Goal: Information Seeking & Learning: Learn about a topic

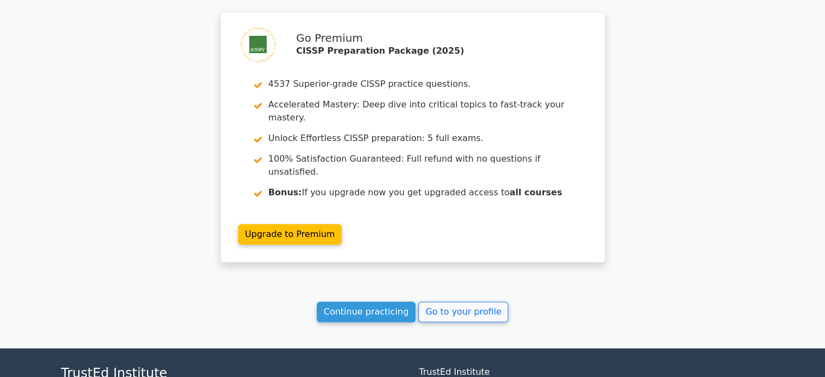
scroll to position [913, 0]
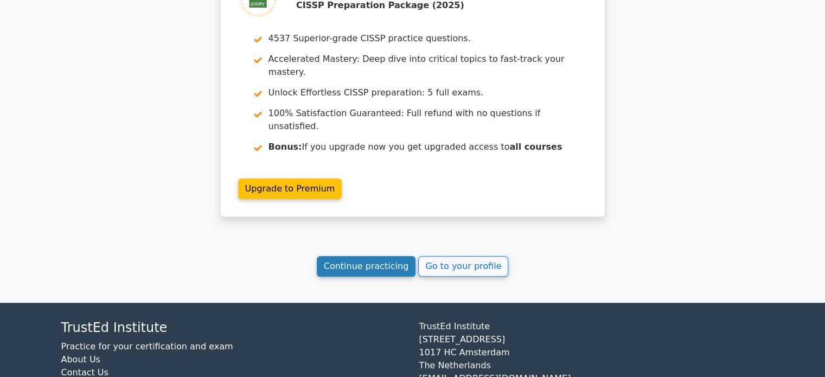
click at [360, 256] on link "Continue practicing" at bounding box center [366, 266] width 99 height 21
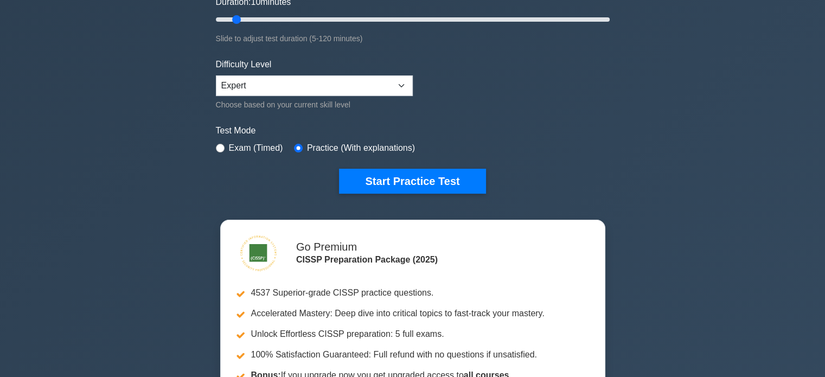
scroll to position [217, 0]
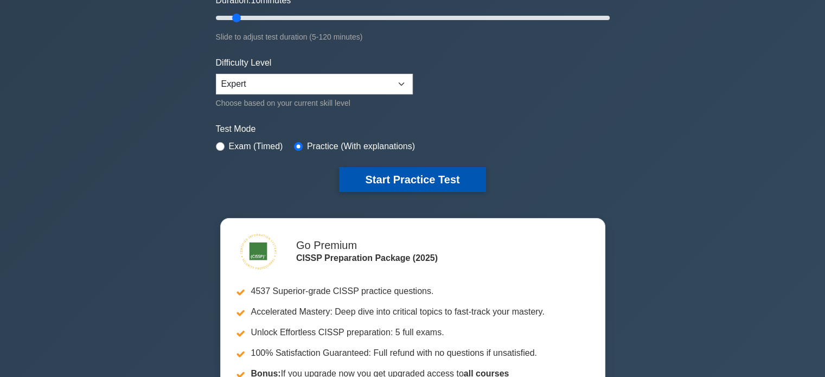
drag, startPoint x: 461, startPoint y: 172, endPoint x: 451, endPoint y: 179, distance: 12.5
click at [461, 172] on button "Start Practice Test" at bounding box center [412, 179] width 146 height 25
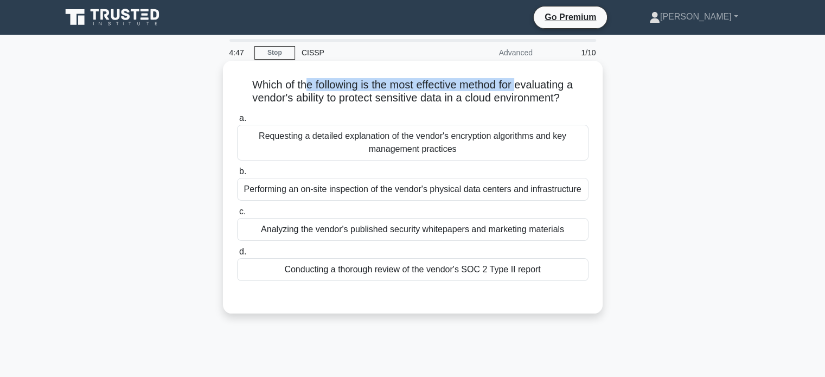
drag, startPoint x: 302, startPoint y: 87, endPoint x: 521, endPoint y: 86, distance: 219.1
click at [521, 86] on h5 "Which of the following is the most effective method for evaluating a vendor's a…" at bounding box center [413, 91] width 354 height 27
click at [471, 270] on div "Conducting a thorough review of the vendor's SOC 2 Type II report" at bounding box center [412, 269] width 351 height 23
click at [237, 255] on input "d. Conducting a thorough review of the vendor's SOC 2 Type II report" at bounding box center [237, 251] width 0 height 7
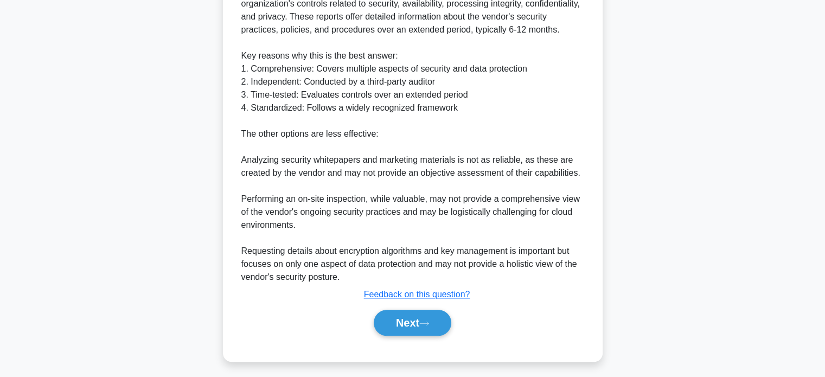
scroll to position [395, 0]
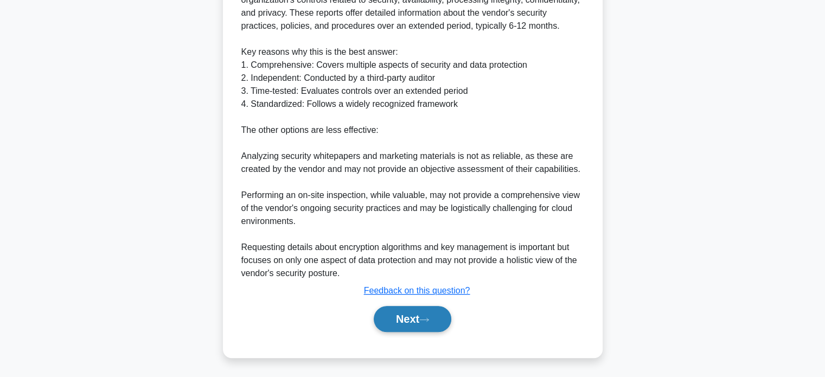
click at [410, 319] on button "Next" at bounding box center [413, 319] width 78 height 26
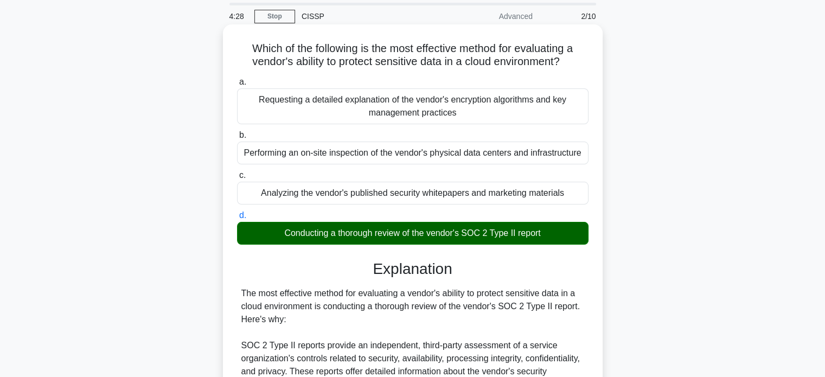
scroll to position [0, 0]
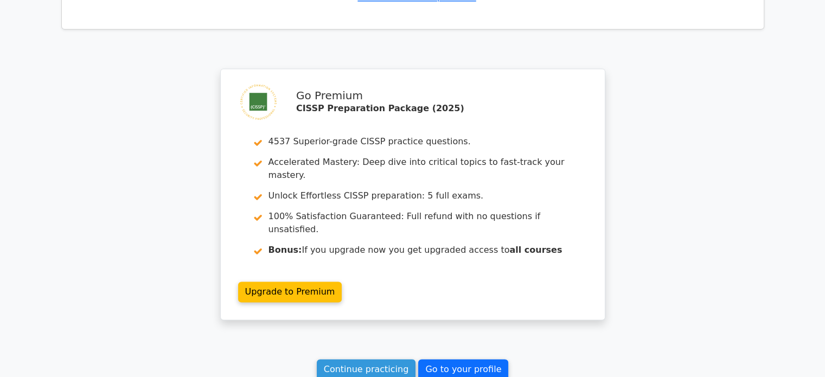
scroll to position [1573, 0]
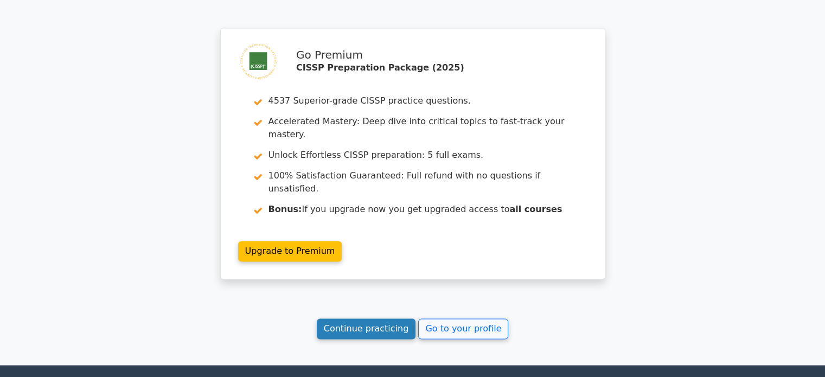
click at [359, 318] on link "Continue practicing" at bounding box center [366, 328] width 99 height 21
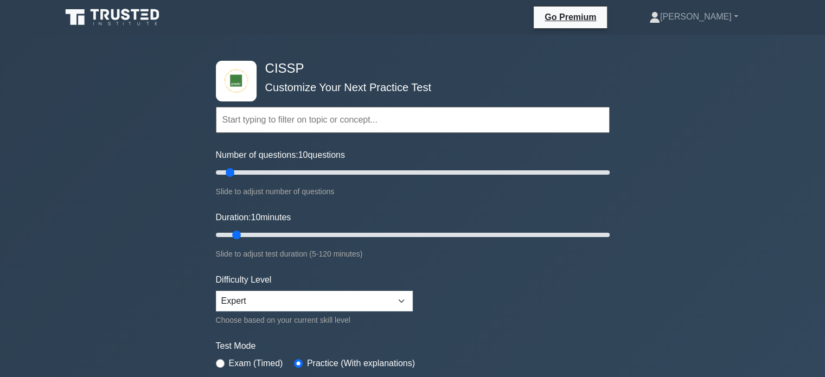
scroll to position [108, 0]
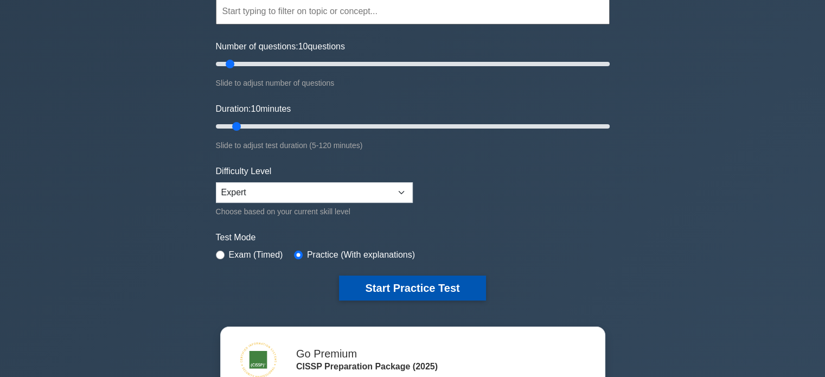
click at [399, 276] on button "Start Practice Test" at bounding box center [412, 287] width 146 height 25
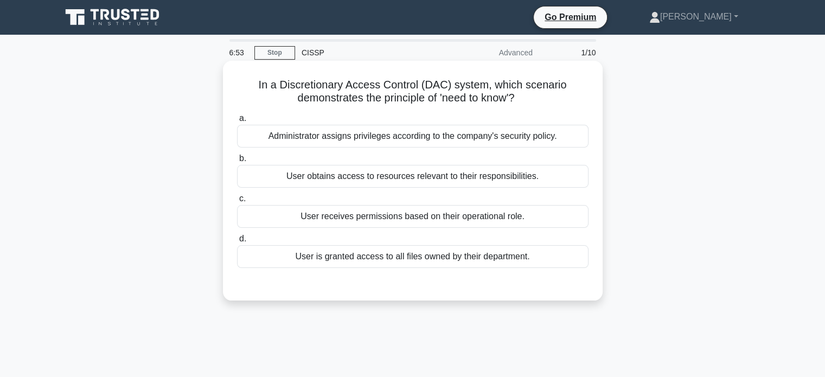
click at [441, 143] on div "Administrator assigns privileges according to the company's security policy." at bounding box center [412, 136] width 351 height 23
click at [237, 122] on input "a. Administrator assigns privileges according to the company's security policy." at bounding box center [237, 118] width 0 height 7
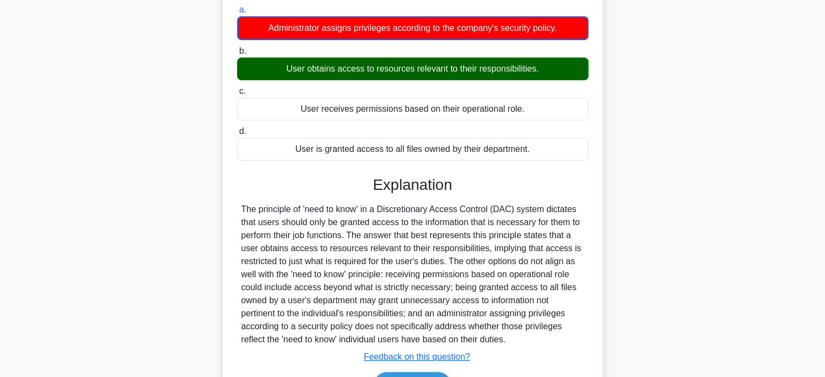
scroll to position [209, 0]
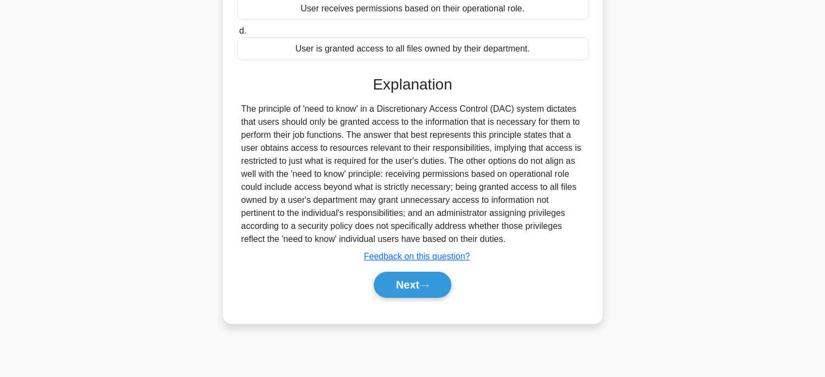
drag, startPoint x: 398, startPoint y: 290, endPoint x: 403, endPoint y: 312, distance: 22.9
click at [398, 290] on button "Next" at bounding box center [413, 285] width 78 height 26
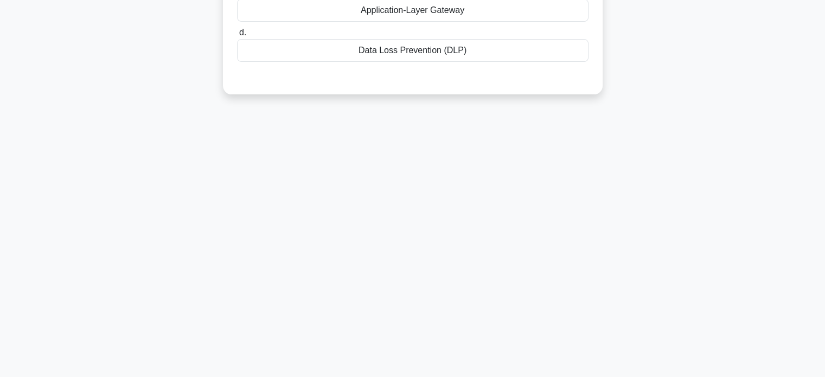
click at [800, 98] on main "5:12 Stop CISSP Advanced 2/10 Which NGFW feature is most effective in preventin…" at bounding box center [412, 101] width 825 height 551
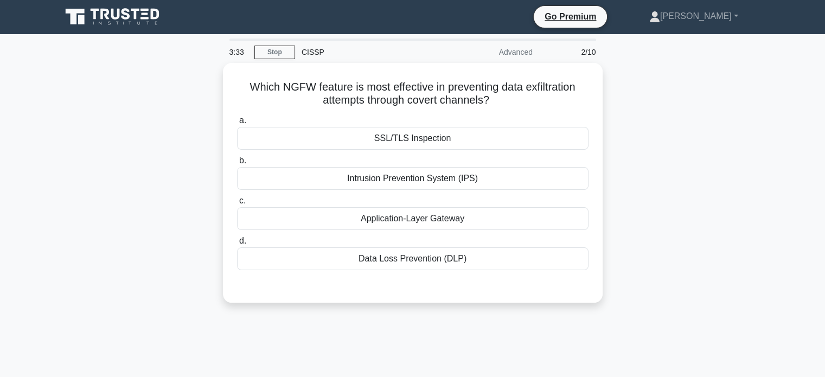
scroll to position [0, 0]
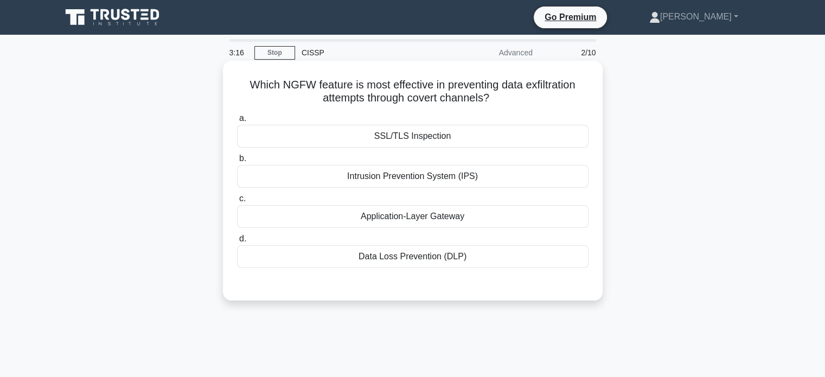
click at [444, 264] on div "Data Loss Prevention (DLP)" at bounding box center [412, 256] width 351 height 23
click at [237, 242] on input "d. Data Loss Prevention (DLP)" at bounding box center [237, 238] width 0 height 7
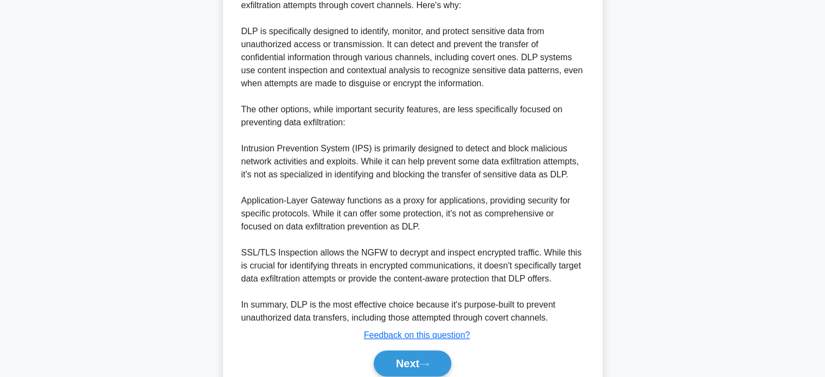
scroll to position [369, 0]
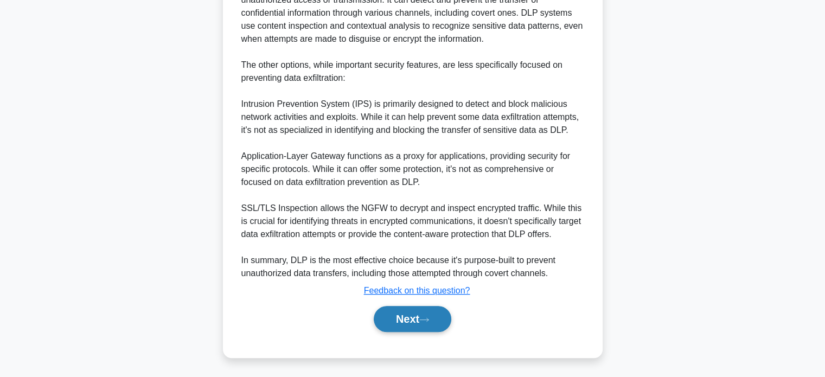
click at [425, 314] on button "Next" at bounding box center [413, 319] width 78 height 26
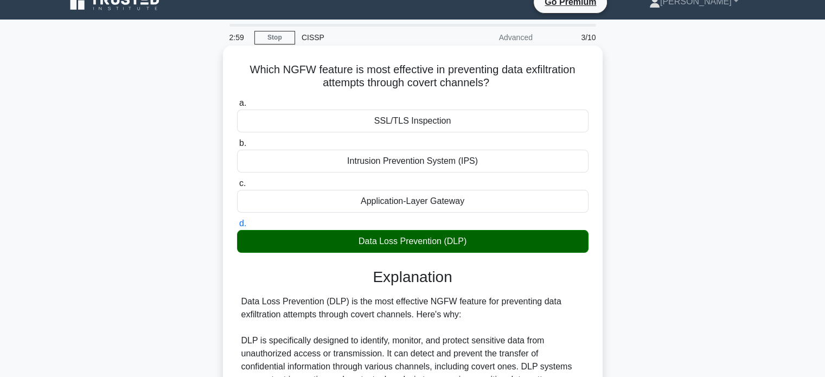
scroll to position [0, 0]
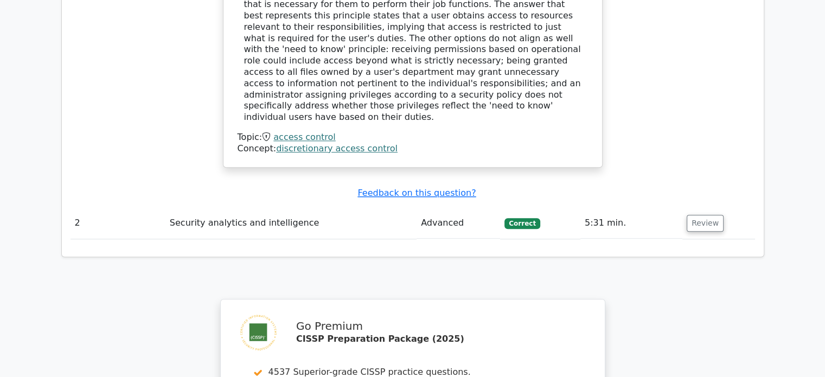
scroll to position [1193, 0]
